Goal: Contribute content

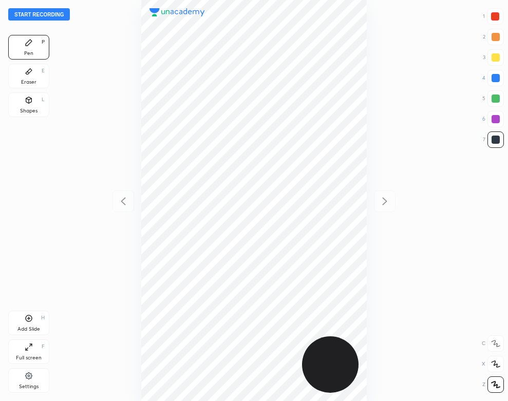
scroll to position [401, 344]
click at [63, 16] on button "Start recording" at bounding box center [39, 14] width 62 height 12
click at [33, 323] on div "Add Slide H" at bounding box center [28, 323] width 41 height 25
click at [123, 203] on icon at bounding box center [123, 201] width 5 height 8
click at [387, 202] on icon at bounding box center [384, 201] width 12 height 12
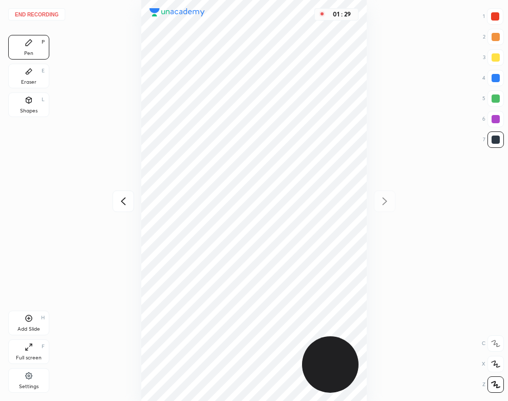
click at [125, 196] on icon at bounding box center [123, 201] width 12 height 12
click at [382, 202] on icon at bounding box center [384, 201] width 12 height 12
click at [119, 202] on icon at bounding box center [123, 201] width 12 height 12
click at [388, 199] on icon at bounding box center [384, 201] width 12 height 12
click at [119, 199] on icon at bounding box center [123, 201] width 12 height 12
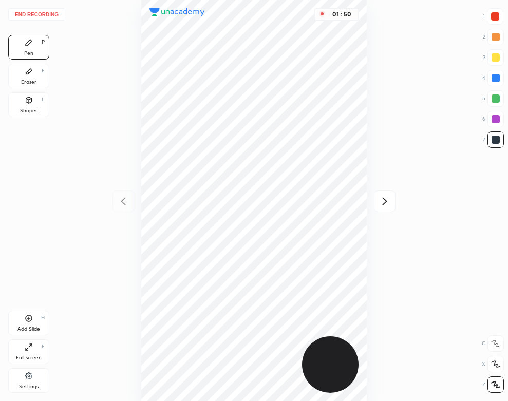
click at [381, 203] on icon at bounding box center [384, 201] width 12 height 12
click at [121, 195] on icon at bounding box center [123, 201] width 12 height 12
click at [387, 204] on icon at bounding box center [384, 201] width 12 height 12
click at [29, 325] on div "Add Slide H" at bounding box center [28, 323] width 41 height 25
click at [25, 102] on icon at bounding box center [29, 100] width 8 height 8
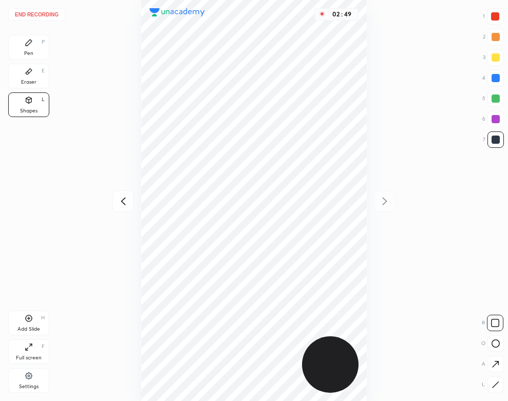
click at [32, 48] on div "Pen P" at bounding box center [28, 47] width 41 height 25
click at [52, 12] on button "End recording" at bounding box center [36, 14] width 57 height 12
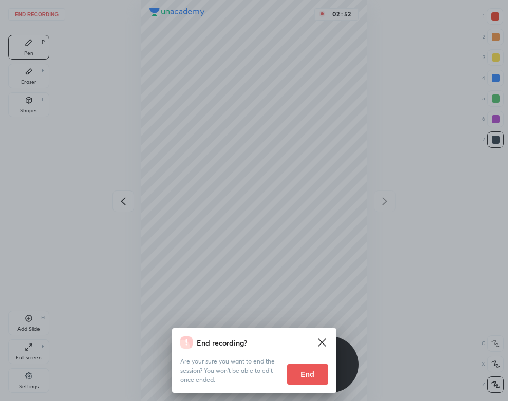
click at [308, 375] on button "End" at bounding box center [307, 374] width 41 height 21
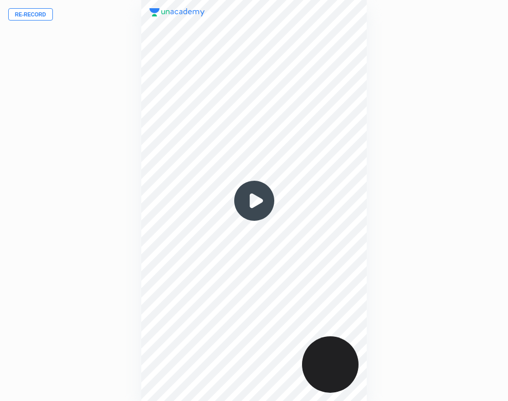
click at [256, 202] on img at bounding box center [254, 200] width 49 height 49
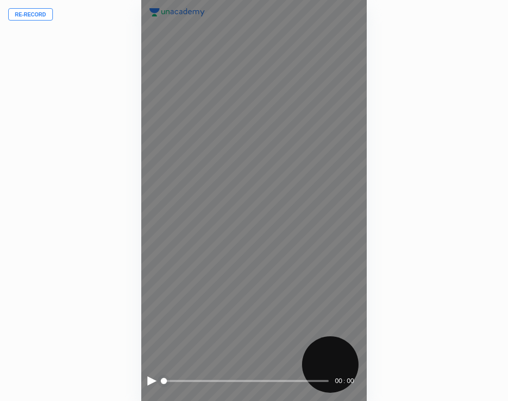
click at [148, 381] on div at bounding box center [151, 380] width 9 height 9
